Goal: Task Accomplishment & Management: Manage account settings

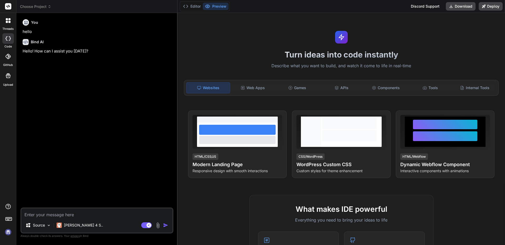
click at [37, 8] on span "Choose Project" at bounding box center [35, 6] width 31 height 5
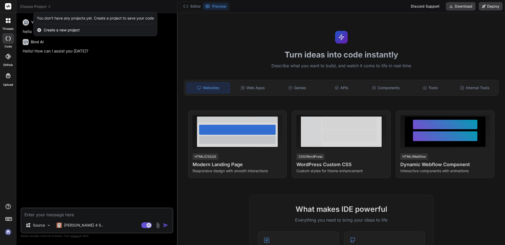
click at [51, 20] on div "You don't have any projects yet. Create a project to save your code" at bounding box center [95, 18] width 117 height 5
click at [43, 29] on div "Create a new project" at bounding box center [95, 30] width 123 height 12
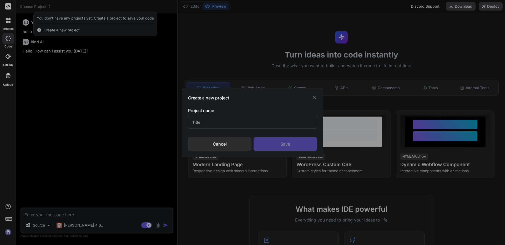
click at [235, 143] on div "Cancel" at bounding box center [219, 144] width 63 height 14
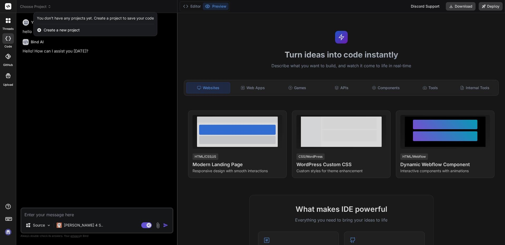
click at [8, 231] on img at bounding box center [8, 231] width 9 height 9
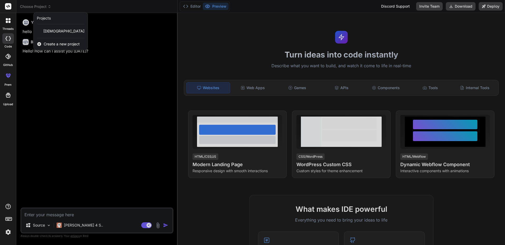
click at [146, 101] on div at bounding box center [252, 122] width 505 height 245
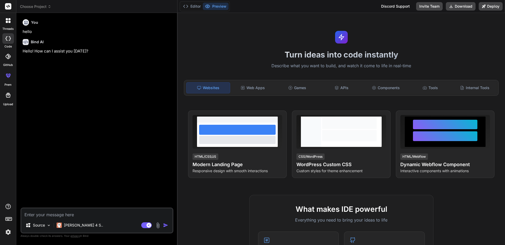
click at [10, 23] on div at bounding box center [8, 20] width 11 height 11
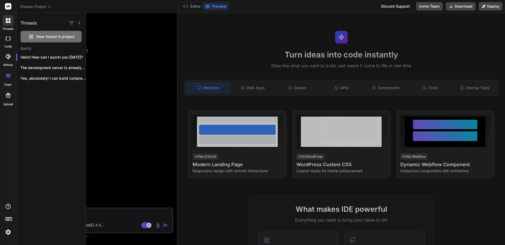
click at [154, 94] on div at bounding box center [295, 129] width 419 height 232
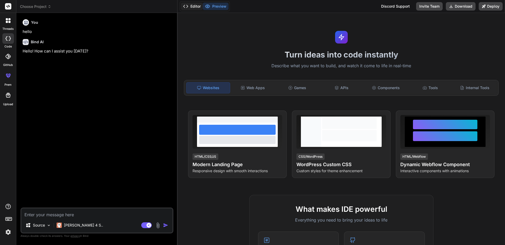
click at [196, 6] on button "Editor" at bounding box center [192, 6] width 22 height 7
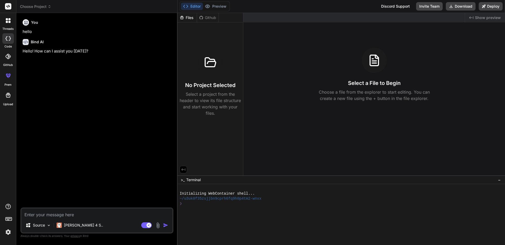
click at [92, 218] on div "Source Claude 4 S.. Agent Mode. When this toggle is activated, AI automatically…" at bounding box center [97, 220] width 153 height 26
click at [8, 98] on div at bounding box center [8, 95] width 13 height 13
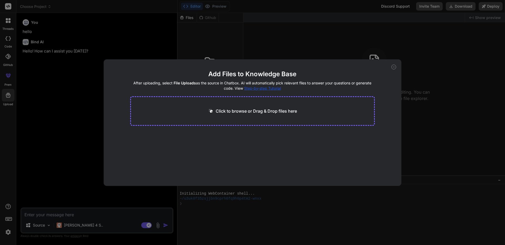
click at [397, 67] on div "Add Files to Knowledge Base After uploading, select File Uploads as the source …" at bounding box center [253, 122] width 298 height 126
click at [394, 66] on icon at bounding box center [394, 66] width 5 height 5
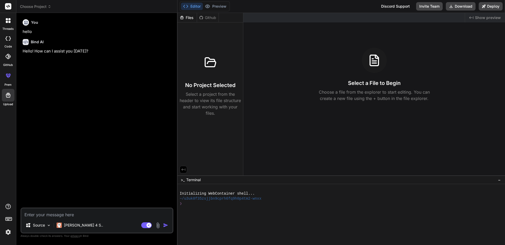
click at [8, 6] on icon at bounding box center [8, 6] width 4 height 3
click at [31, 6] on span "Choose Project" at bounding box center [35, 6] width 31 height 5
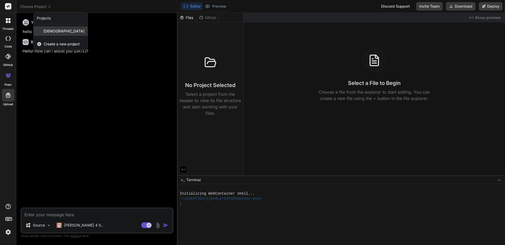
click at [56, 30] on div "bible" at bounding box center [61, 30] width 54 height 9
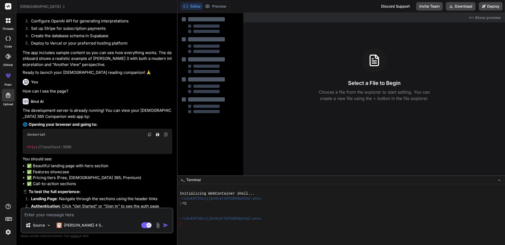
type textarea "x"
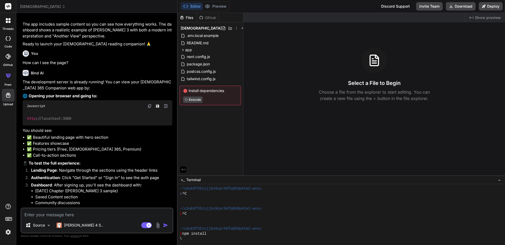
scroll to position [886, 0]
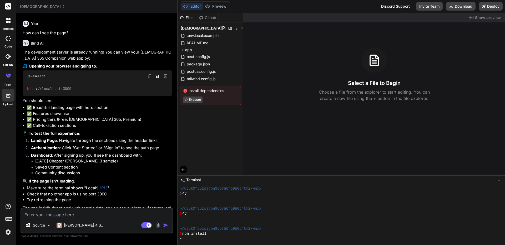
click at [107, 185] on link "http://localhost:3000" at bounding box center [102, 187] width 10 height 5
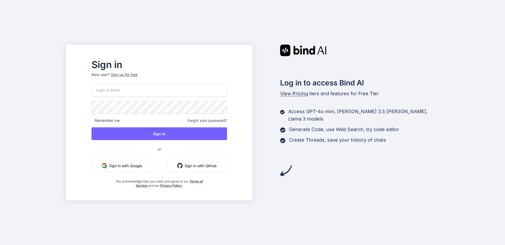
click at [146, 166] on button "Sign in with Google" at bounding box center [122, 165] width 61 height 13
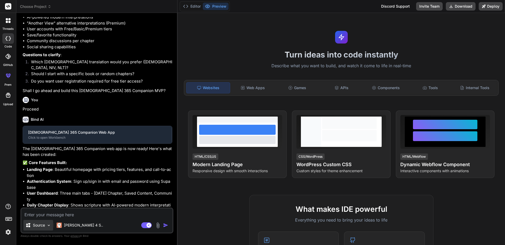
click at [49, 225] on img at bounding box center [49, 225] width 4 height 4
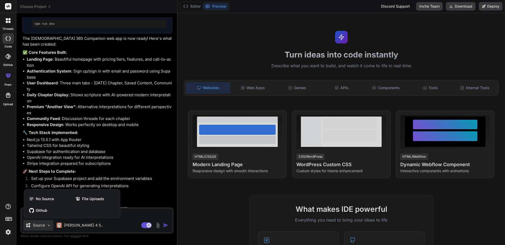
scroll to position [664, 0]
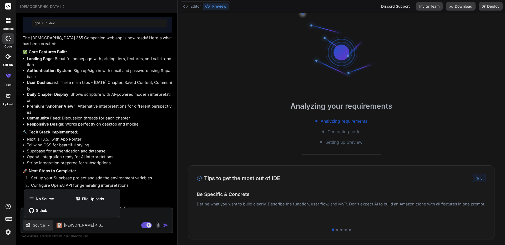
click at [215, 94] on div at bounding box center [252, 122] width 505 height 245
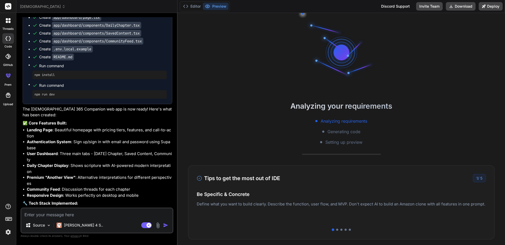
scroll to position [479, 0]
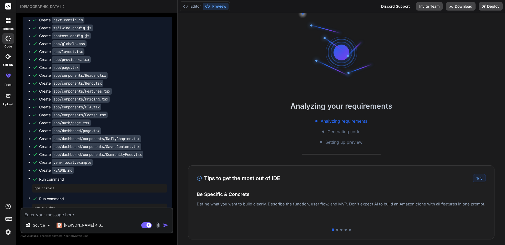
click at [209, 4] on icon at bounding box center [207, 6] width 5 height 5
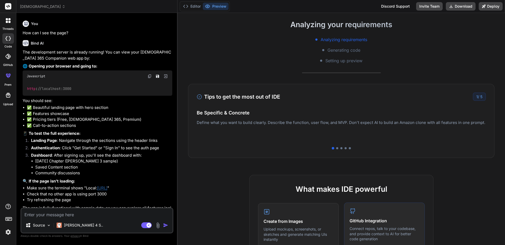
scroll to position [0, 0]
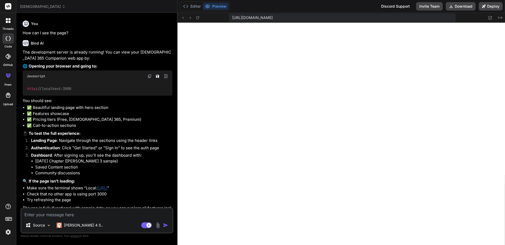
type textarea "x"
click at [7, 6] on rect at bounding box center [8, 6] width 6 height 6
click at [9, 7] on icon at bounding box center [8, 6] width 4 height 3
click at [62, 7] on icon at bounding box center [64, 7] width 4 height 4
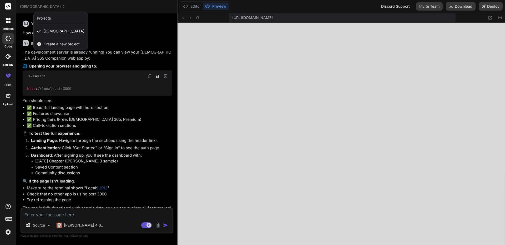
click at [42, 19] on div "Projects" at bounding box center [44, 18] width 14 height 5
drag, startPoint x: 58, startPoint y: 32, endPoint x: 54, endPoint y: 31, distance: 4.2
click at [54, 31] on div "bible" at bounding box center [61, 30] width 54 height 9
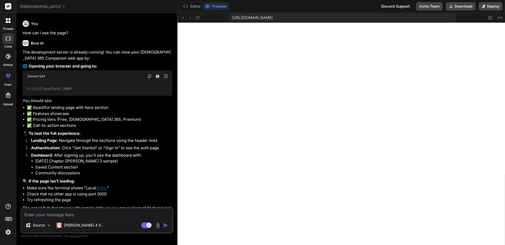
click at [7, 232] on img at bounding box center [8, 231] width 9 height 9
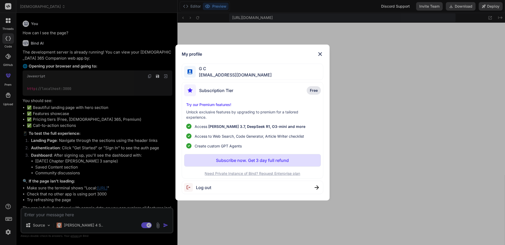
click at [321, 56] on img at bounding box center [320, 54] width 6 height 6
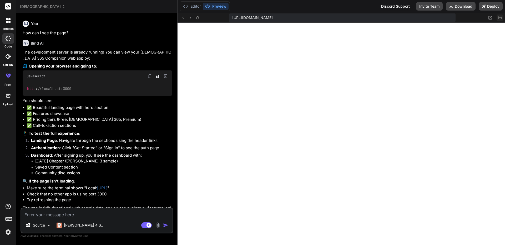
click at [502, 17] on icon at bounding box center [501, 17] width 4 height 3
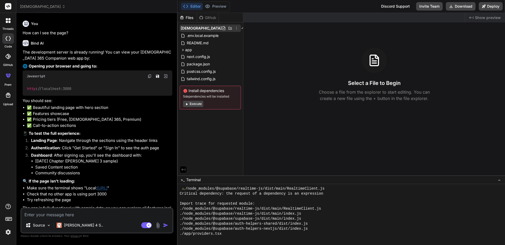
click at [235, 28] on icon at bounding box center [237, 28] width 4 height 4
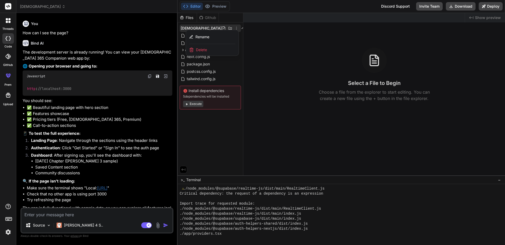
click at [207, 52] on span "Delete" at bounding box center [201, 49] width 11 height 5
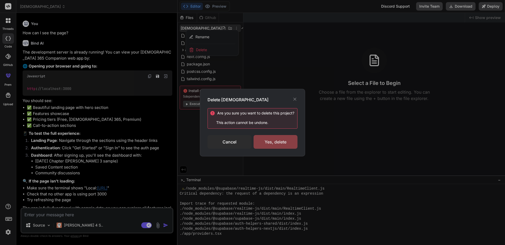
click at [282, 142] on div "Yes, delete" at bounding box center [276, 142] width 44 height 14
